Goal: Task Accomplishment & Management: Manage account settings

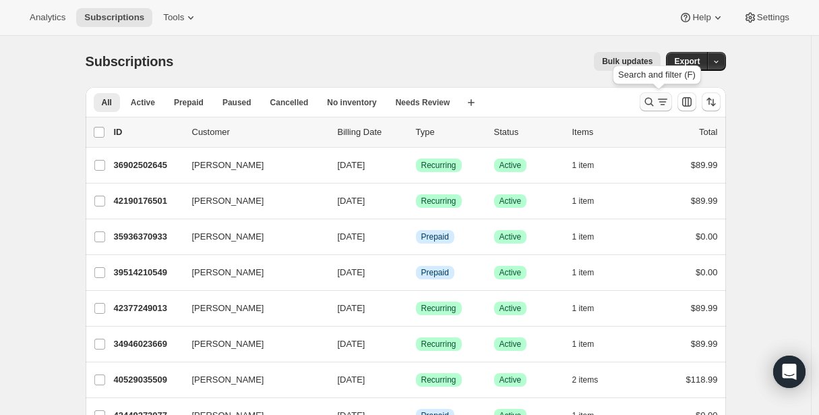
click at [656, 98] on icon "Search and filter results" at bounding box center [649, 101] width 13 height 13
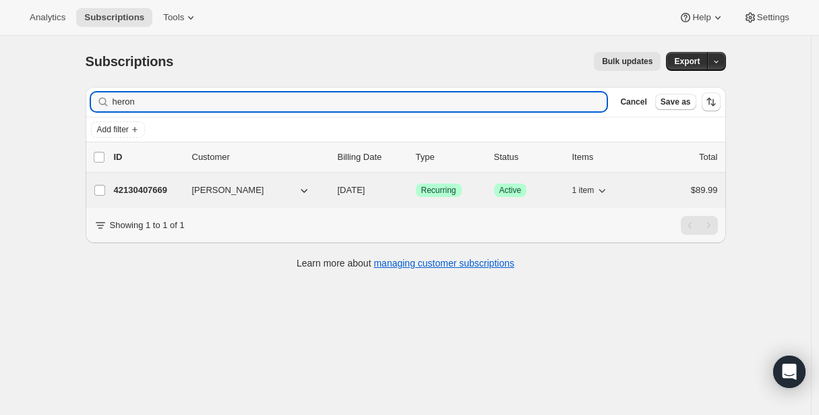
type input "heron"
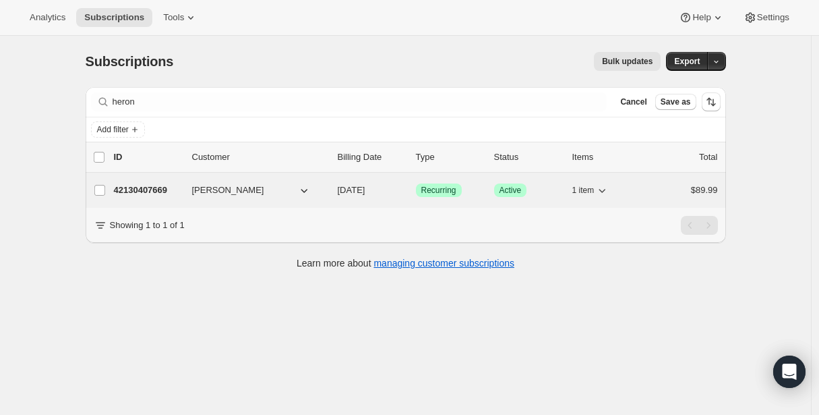
click at [151, 192] on p "42130407669" at bounding box center [147, 189] width 67 height 13
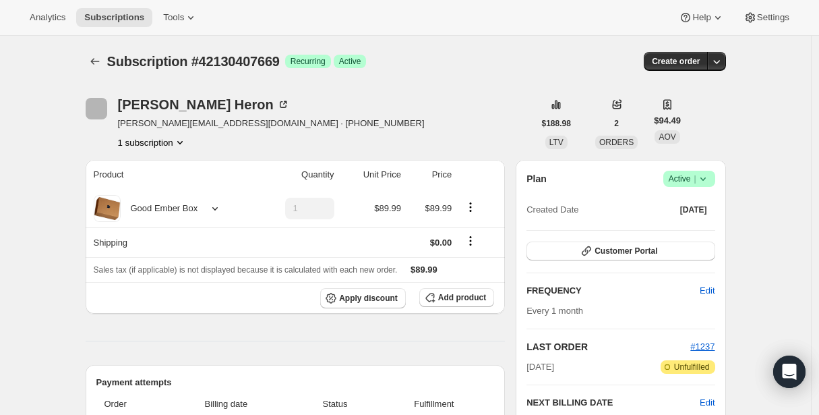
drag, startPoint x: 210, startPoint y: 106, endPoint x: 124, endPoint y: 104, distance: 85.7
click at [124, 104] on div "Jessica Heron" at bounding box center [204, 104] width 172 height 13
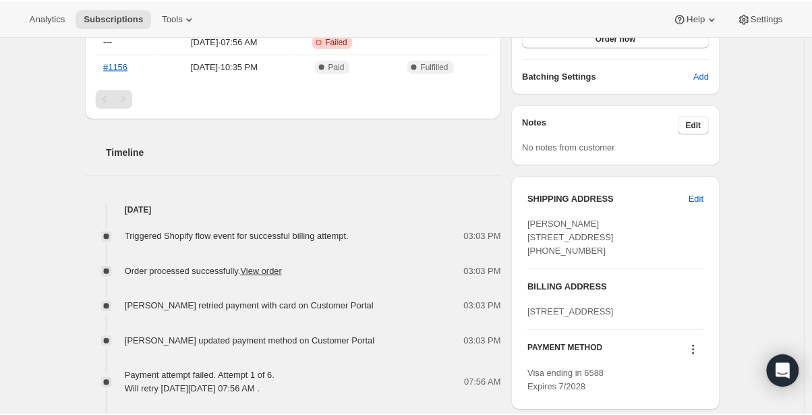
scroll to position [421, 0]
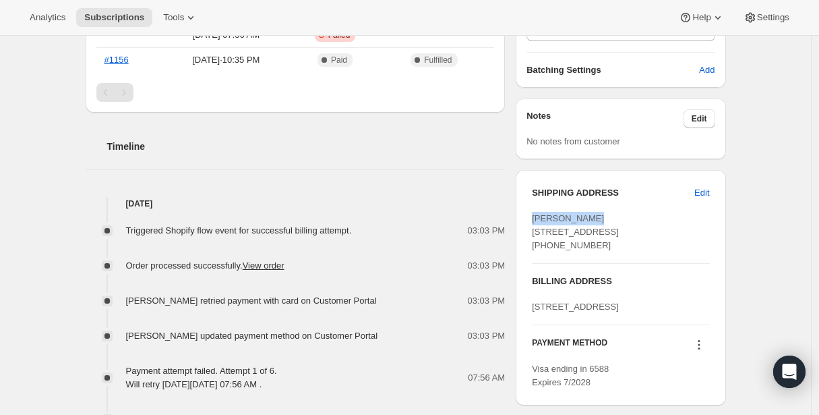
drag, startPoint x: 602, startPoint y: 219, endPoint x: 538, endPoint y: 221, distance: 64.1
click at [538, 221] on div "Jessica Heron PO Box 2055 Stn Main Cold Lake AB, T9M 1P5 Canada +17802015577" at bounding box center [620, 232] width 177 height 40
copy span "Jessica Heron"
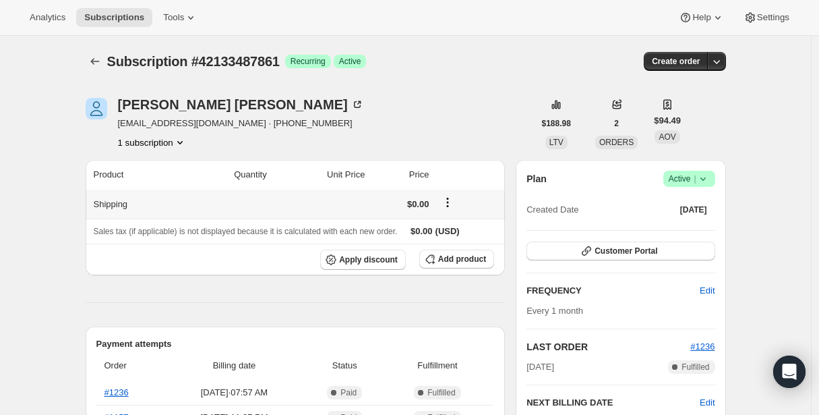
scroll to position [32, 0]
